Goal: Task Accomplishment & Management: Manage account settings

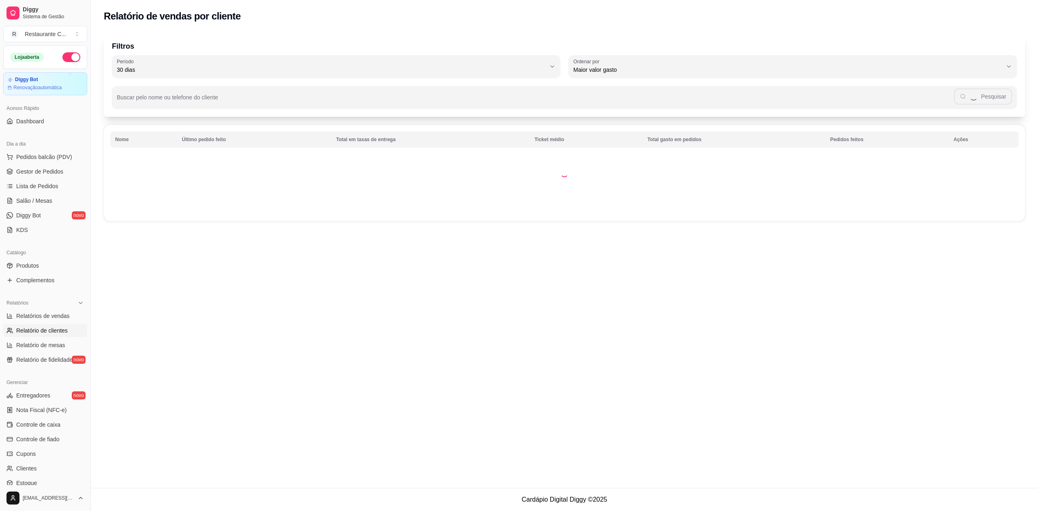
select select "30"
select select "HIGHEST_TOTAL_SPENT_WITH_ORDERS"
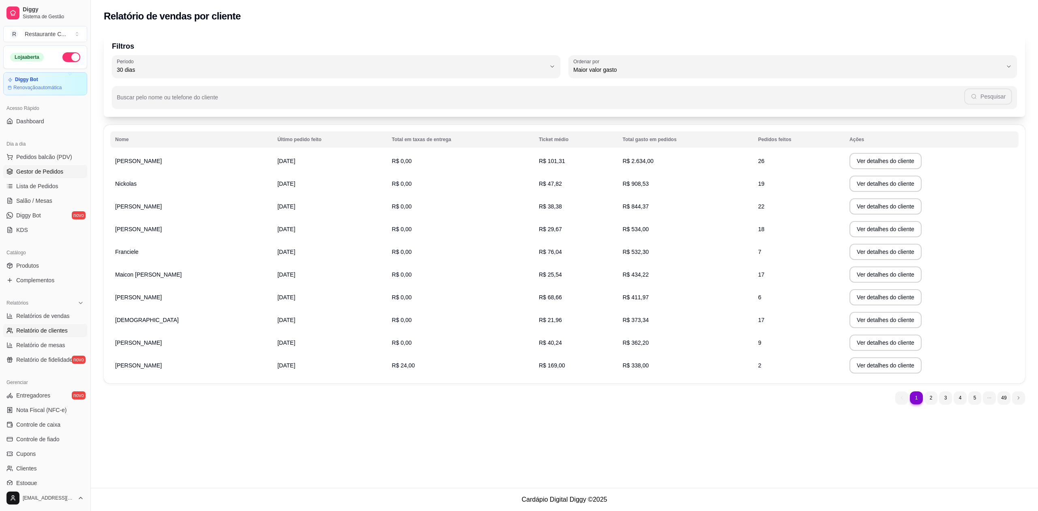
click at [42, 167] on link "Gestor de Pedidos" at bounding box center [45, 171] width 84 height 13
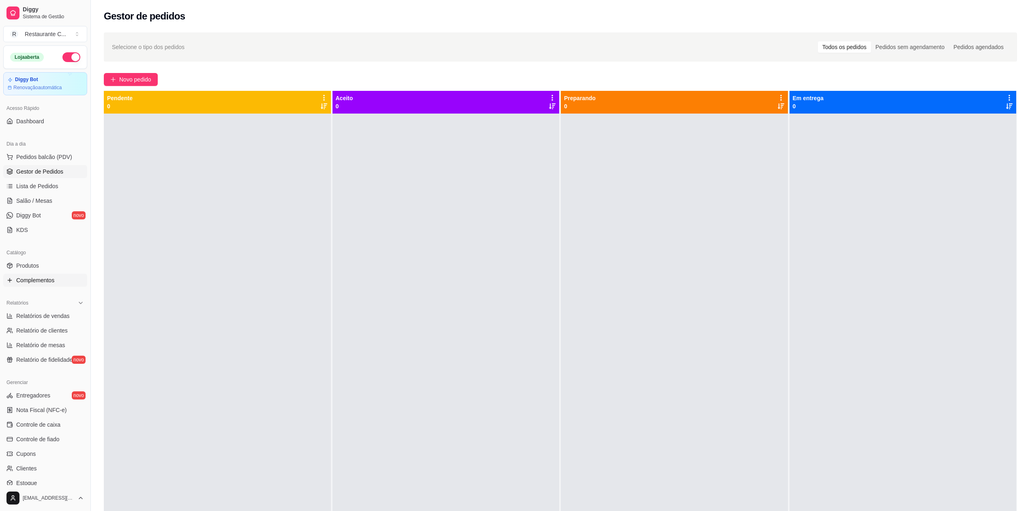
click at [54, 278] on link "Complementos" at bounding box center [45, 280] width 84 height 13
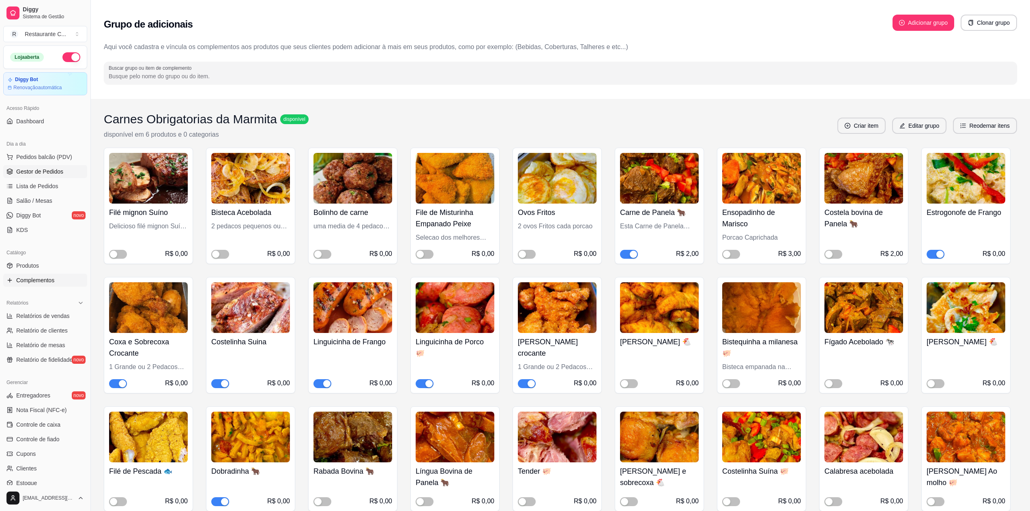
click at [45, 172] on span "Gestor de Pedidos" at bounding box center [39, 171] width 47 height 8
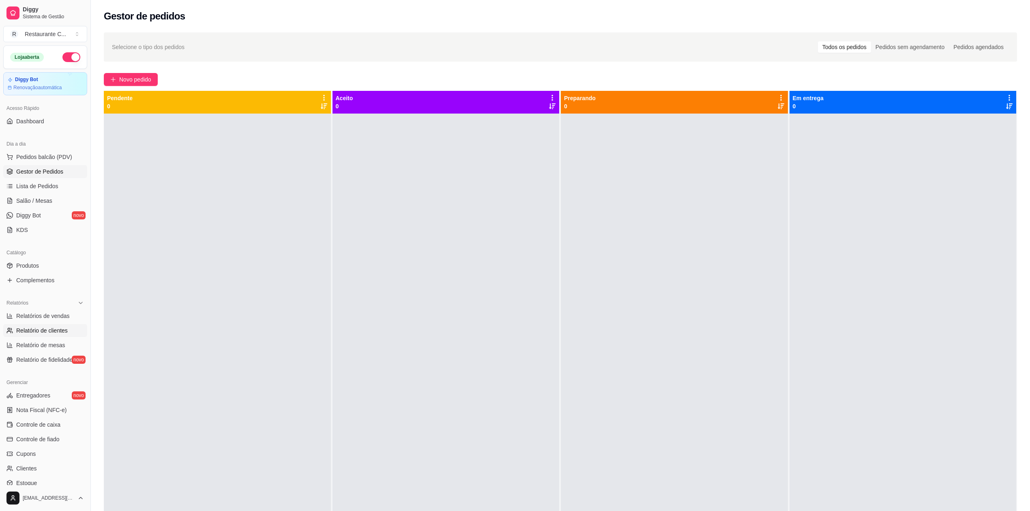
click at [45, 333] on span "Relatório de clientes" at bounding box center [42, 330] width 52 height 8
select select "30"
select select "HIGHEST_TOTAL_SPENT_WITH_ORDERS"
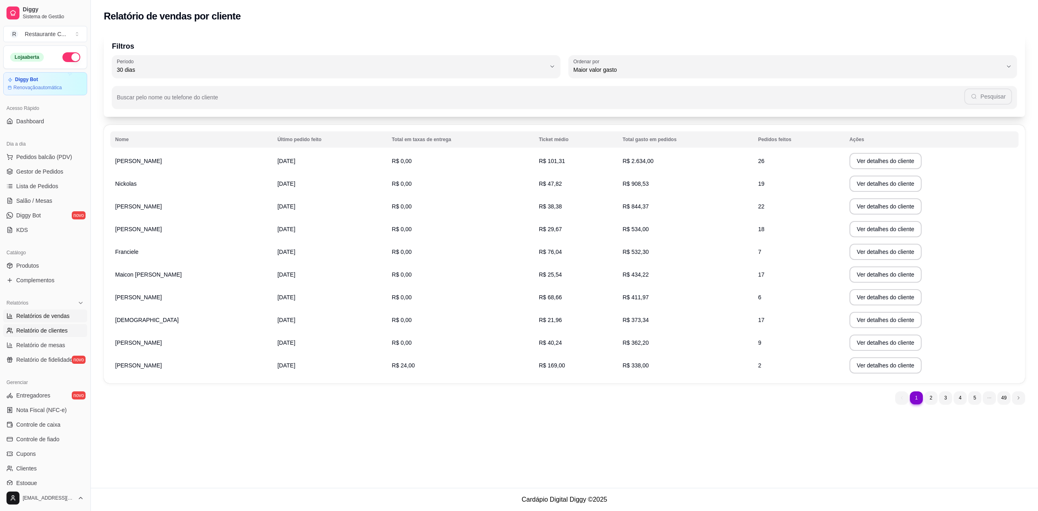
click at [52, 315] on span "Relatórios de vendas" at bounding box center [43, 316] width 54 height 8
select select "ALL"
select select "0"
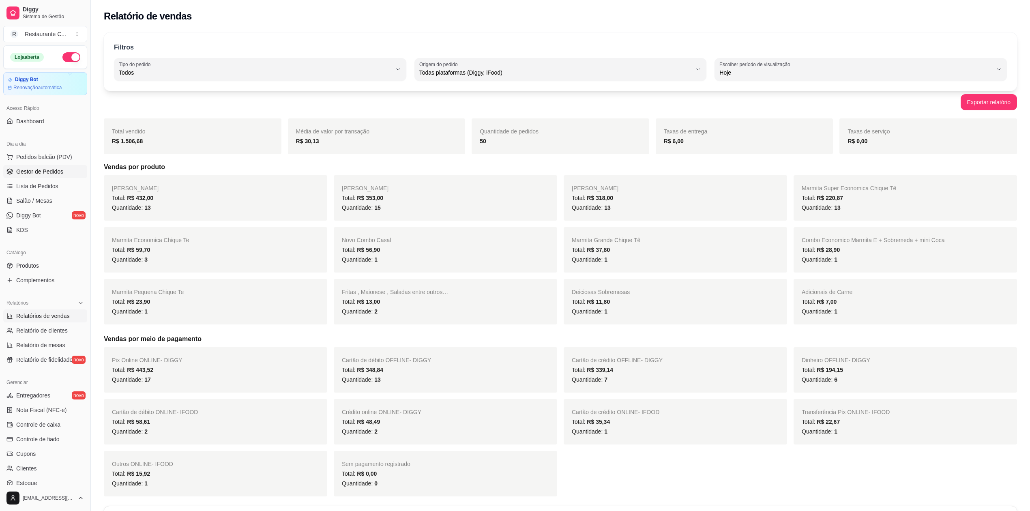
click at [43, 172] on span "Gestor de Pedidos" at bounding box center [39, 171] width 47 height 8
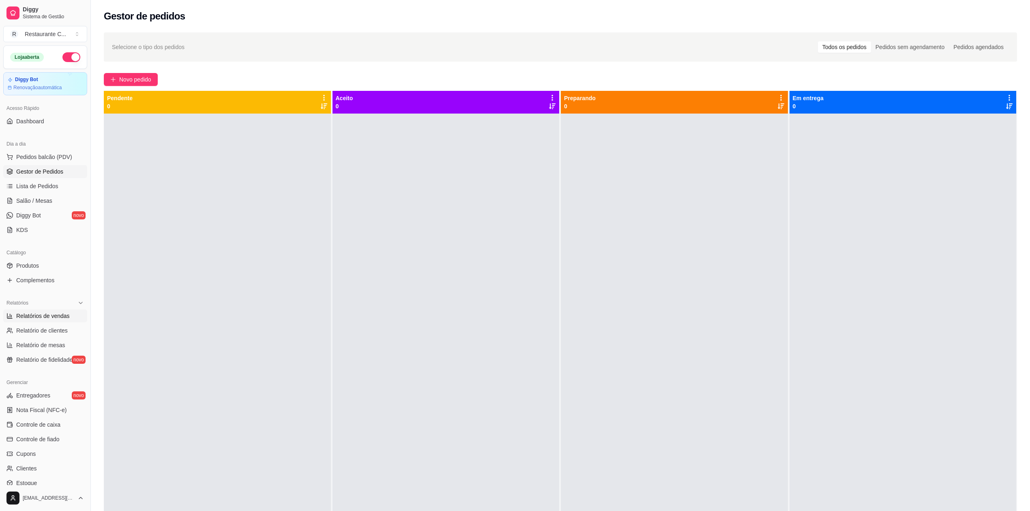
click at [49, 313] on span "Relatórios de vendas" at bounding box center [43, 316] width 54 height 8
select select "ALL"
select select "0"
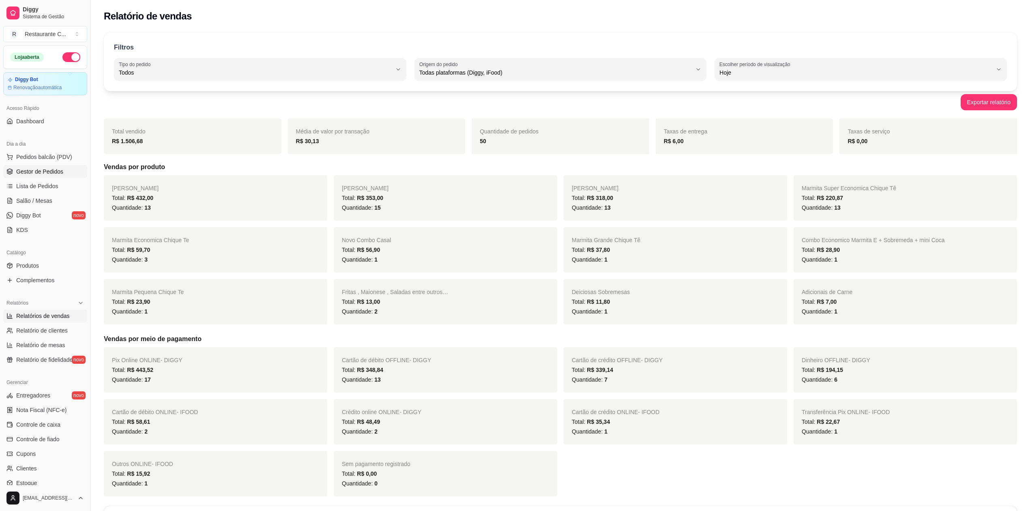
click at [24, 177] on link "Gestor de Pedidos" at bounding box center [45, 171] width 84 height 13
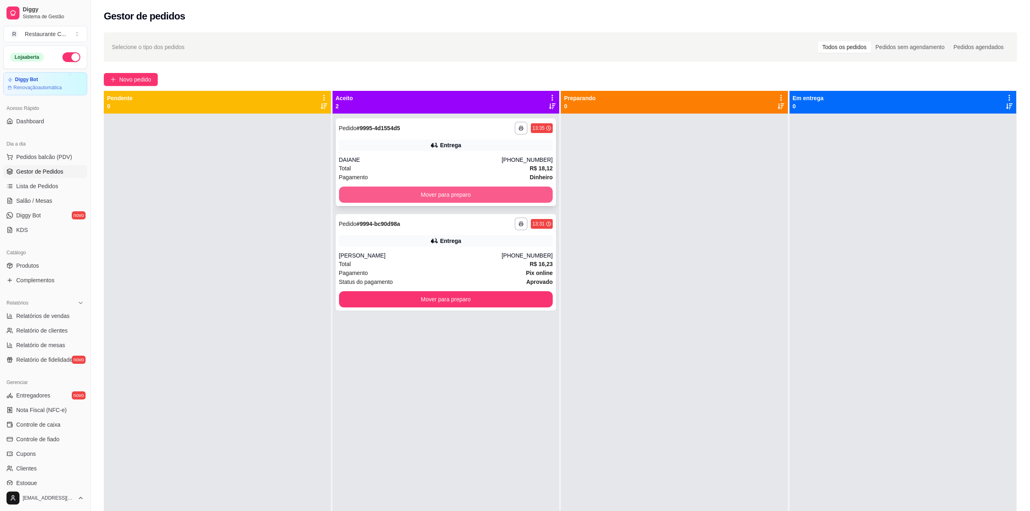
click at [425, 195] on button "Mover para preparo" at bounding box center [446, 195] width 214 height 16
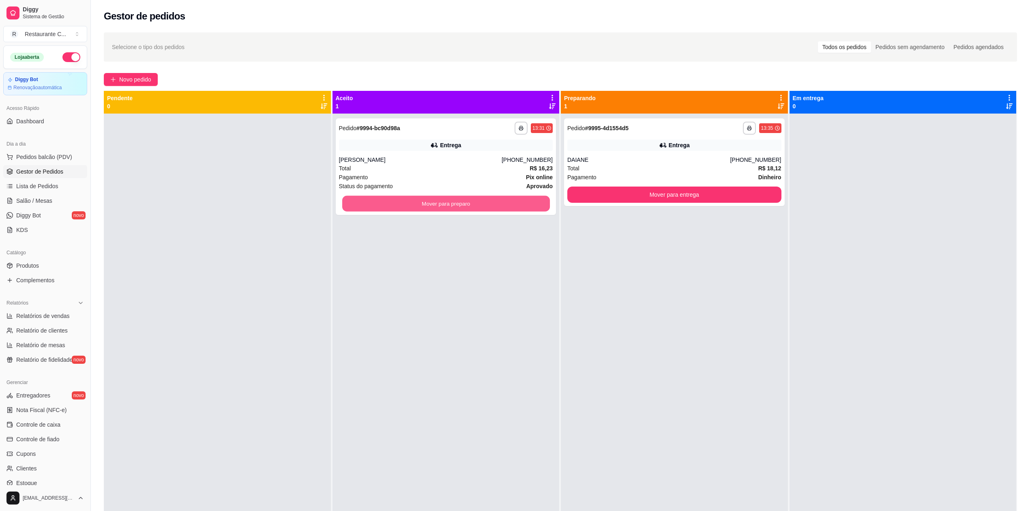
click at [425, 195] on div "Mover para preparo" at bounding box center [446, 203] width 214 height 16
click at [448, 203] on button "Mover para preparo" at bounding box center [446, 203] width 214 height 16
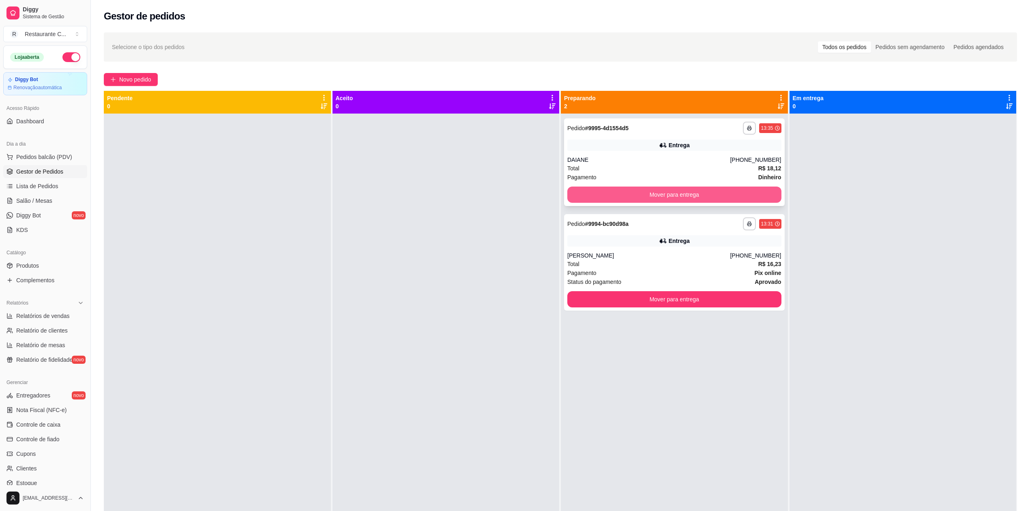
click at [659, 197] on button "Mover para entrega" at bounding box center [674, 195] width 214 height 16
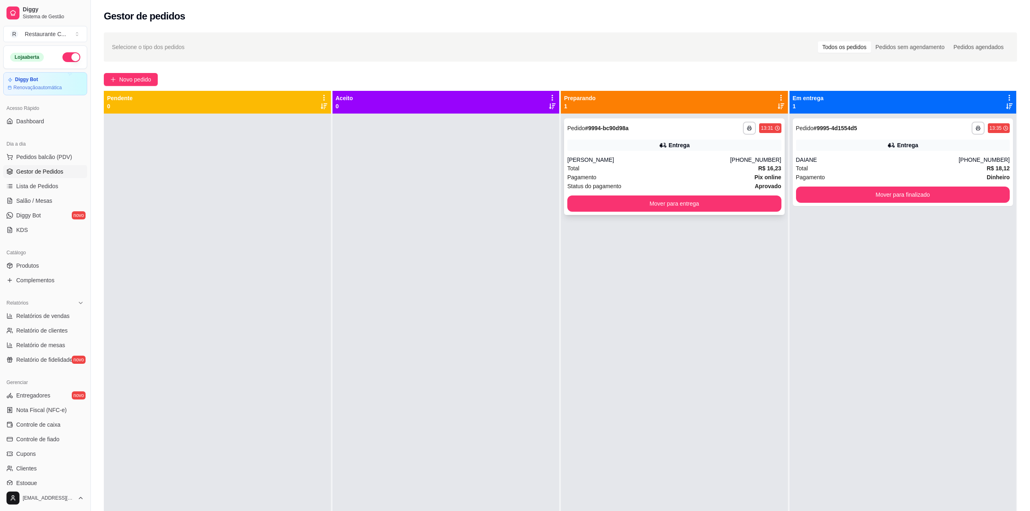
click at [749, 214] on div "**********" at bounding box center [674, 166] width 221 height 97
click at [733, 204] on button "Mover para entrega" at bounding box center [674, 203] width 214 height 16
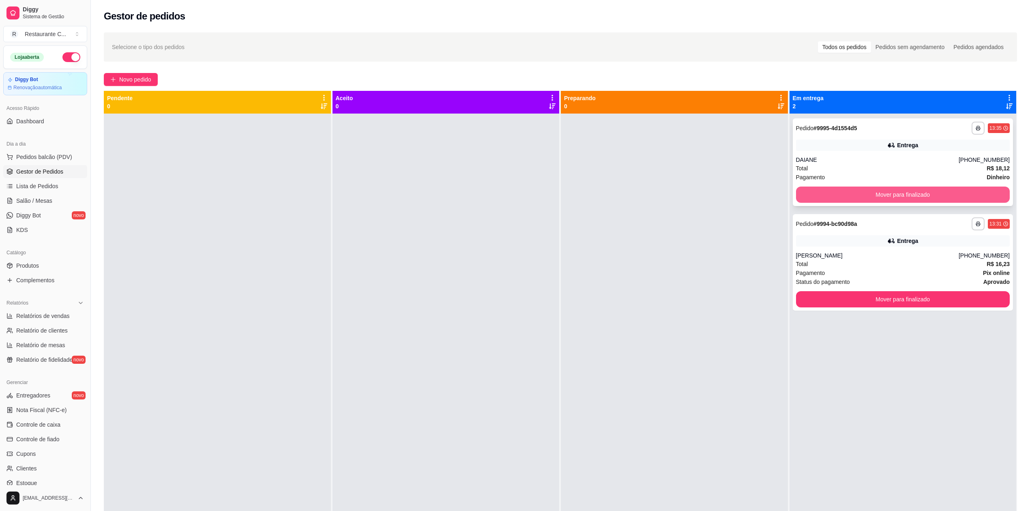
click at [849, 195] on button "Mover para finalizado" at bounding box center [903, 195] width 214 height 16
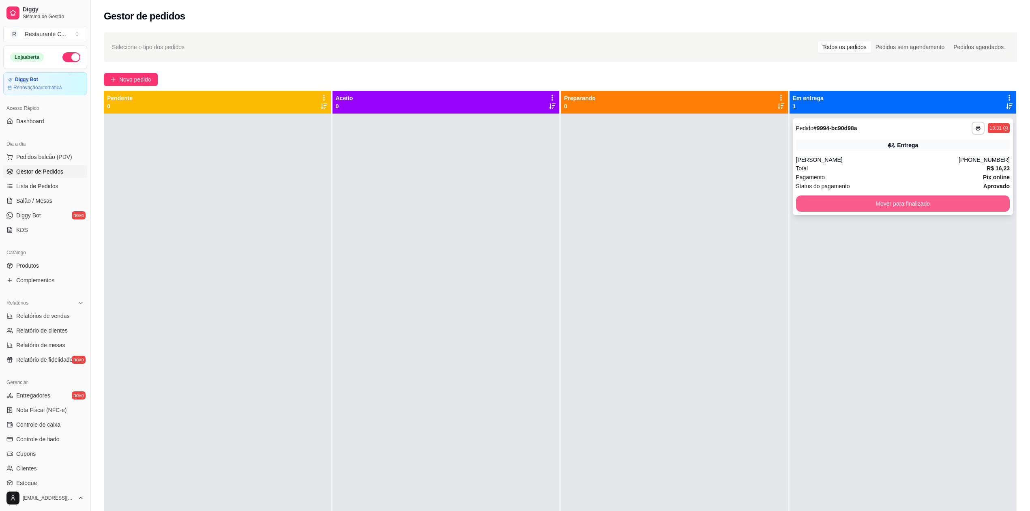
click at [852, 200] on button "Mover para finalizado" at bounding box center [903, 203] width 214 height 16
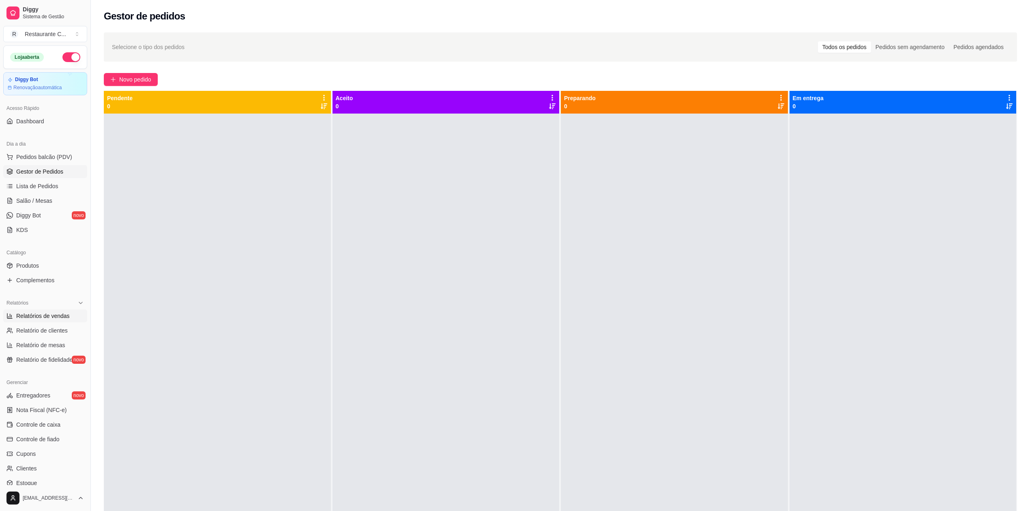
click at [27, 318] on span "Relatórios de vendas" at bounding box center [43, 316] width 54 height 8
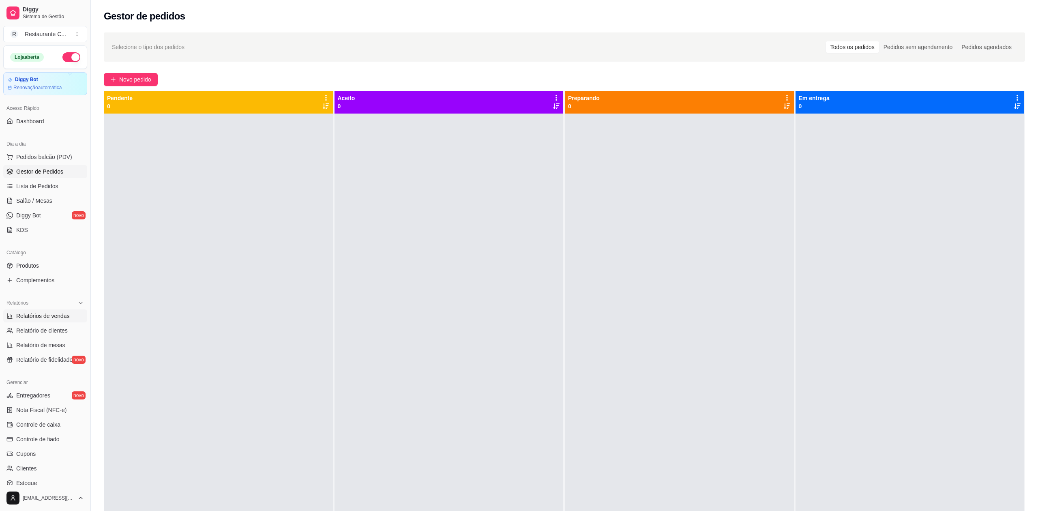
select select "ALL"
select select "0"
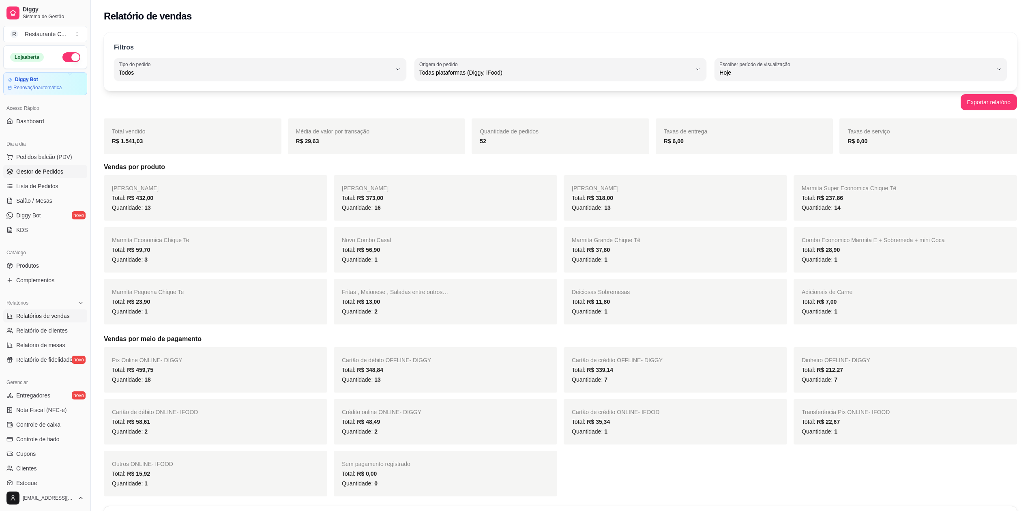
click at [42, 171] on span "Gestor de Pedidos" at bounding box center [39, 171] width 47 height 8
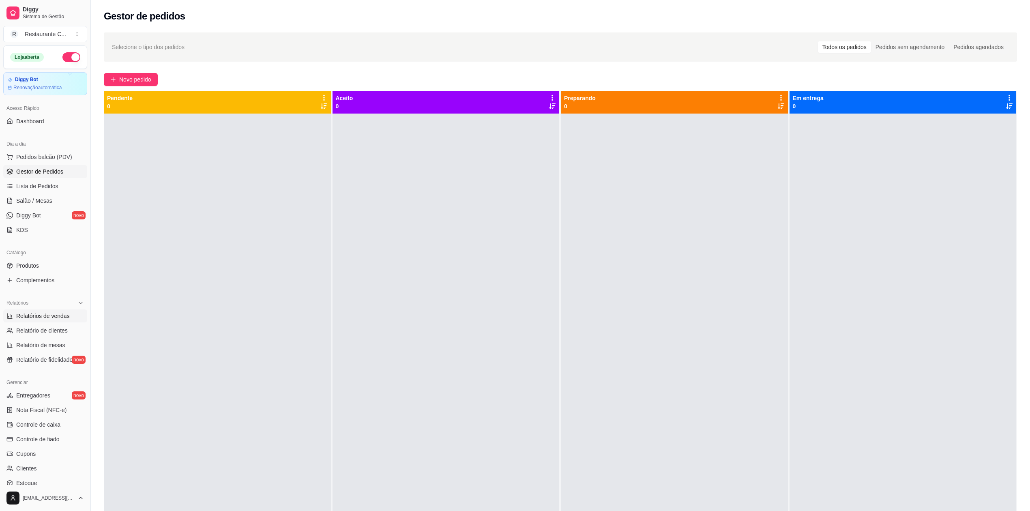
drag, startPoint x: 52, startPoint y: 317, endPoint x: 60, endPoint y: 322, distance: 9.5
click at [52, 317] on span "Relatórios de vendas" at bounding box center [43, 316] width 54 height 8
select select "ALL"
select select "0"
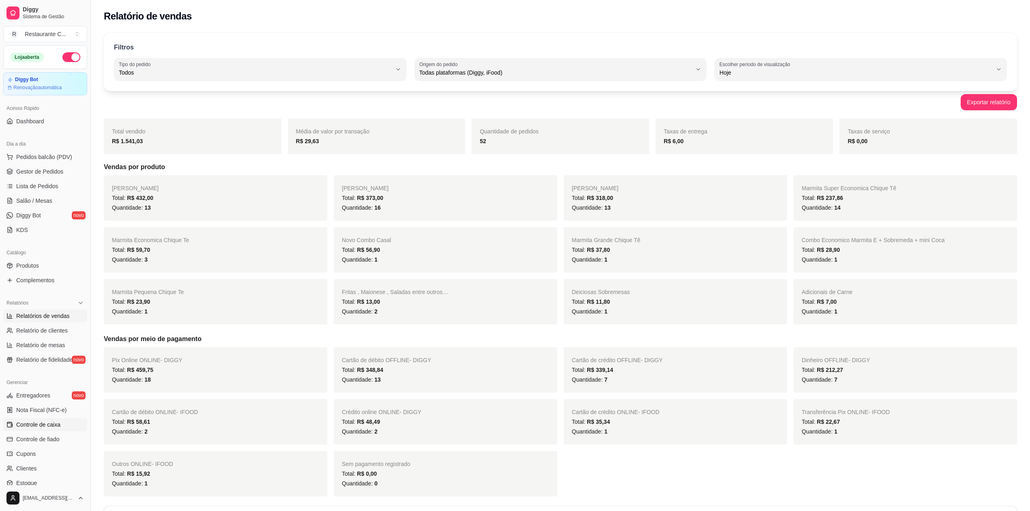
click at [50, 425] on span "Controle de caixa" at bounding box center [38, 425] width 44 height 8
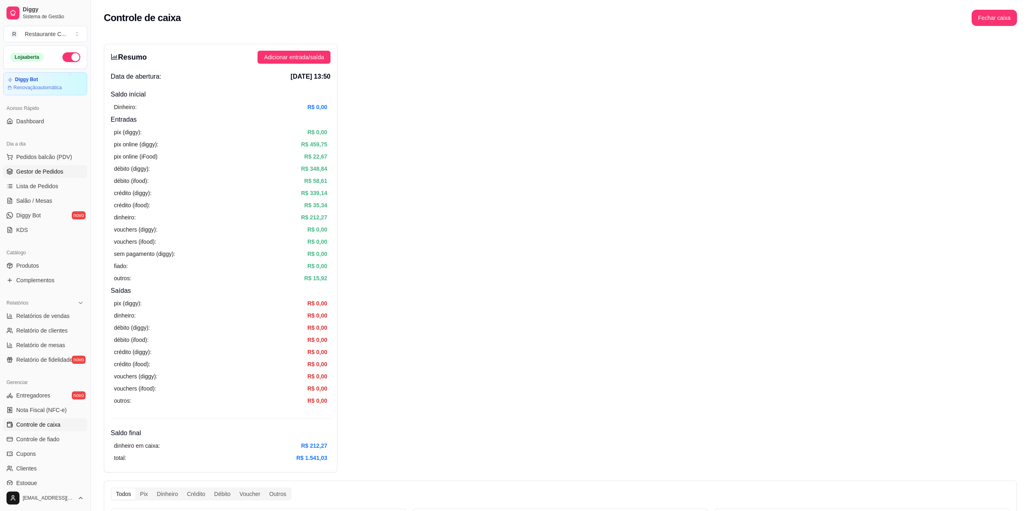
click at [45, 174] on span "Gestor de Pedidos" at bounding box center [39, 171] width 47 height 8
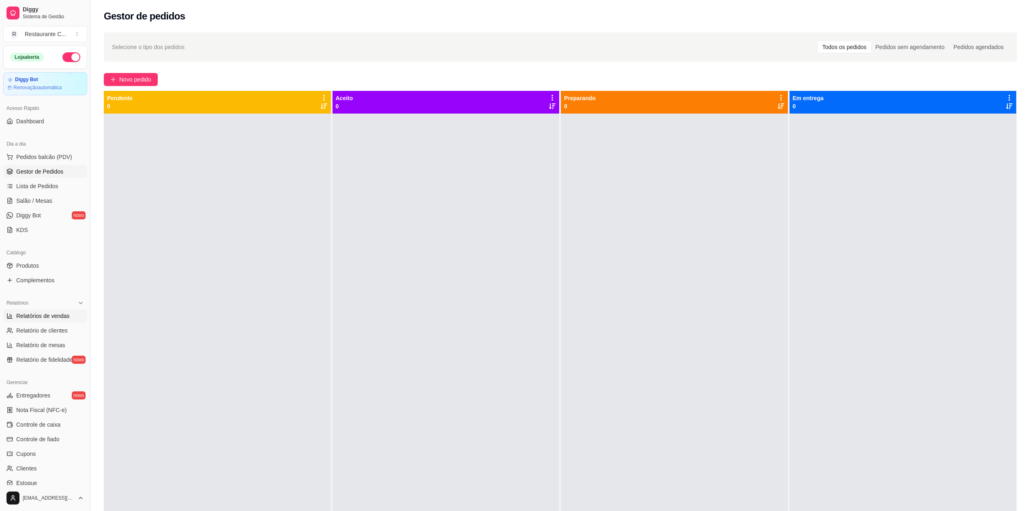
click at [56, 314] on span "Relatórios de vendas" at bounding box center [43, 316] width 54 height 8
select select "ALL"
select select "0"
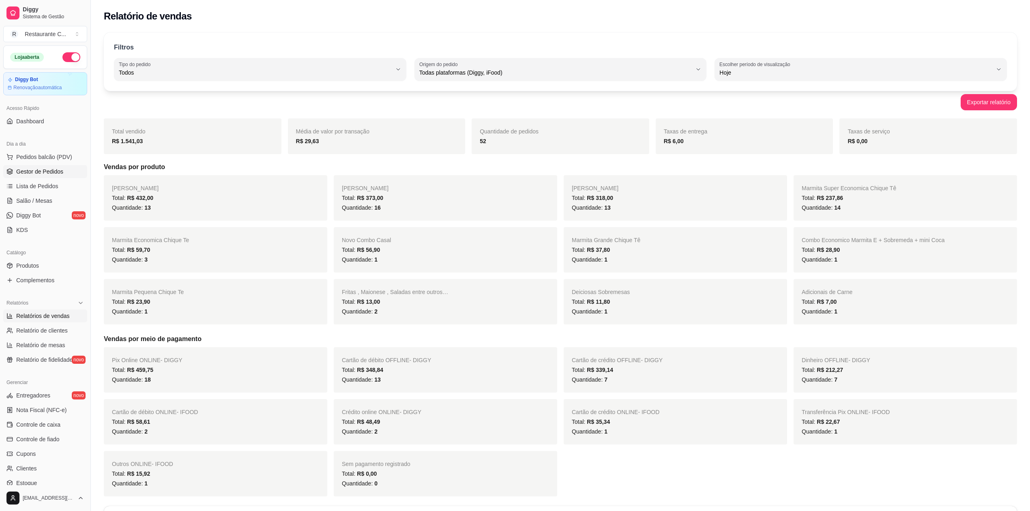
click at [37, 174] on span "Gestor de Pedidos" at bounding box center [39, 171] width 47 height 8
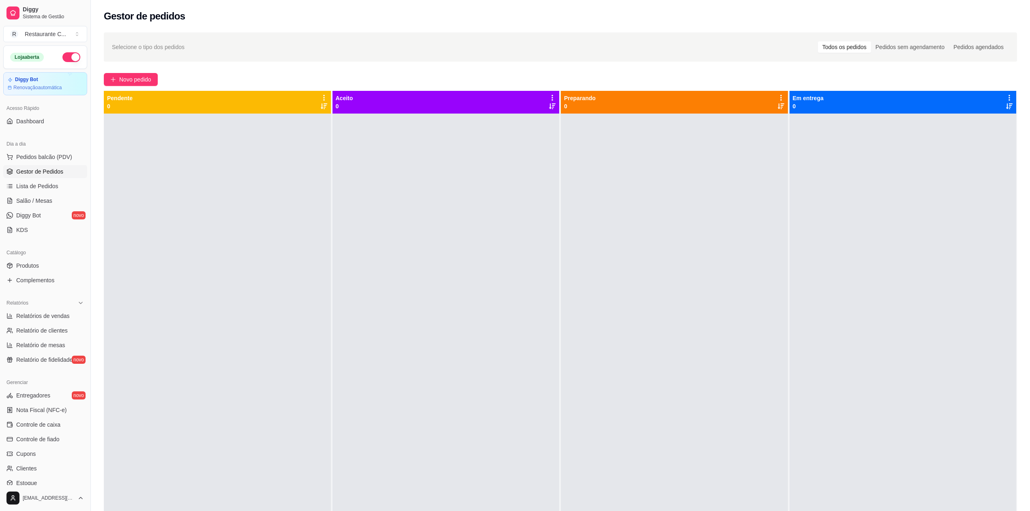
click at [215, 190] on div at bounding box center [217, 369] width 227 height 511
click at [1001, 297] on div at bounding box center [903, 369] width 227 height 511
